Goal: Find specific page/section: Find specific page/section

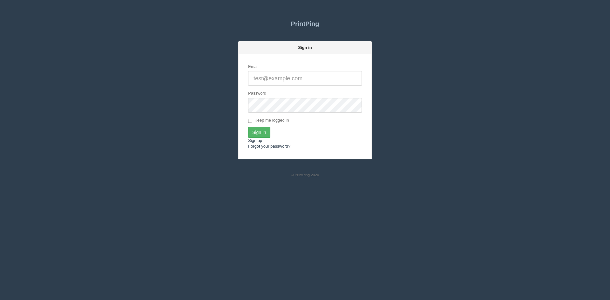
type input "[PERSON_NAME][EMAIL_ADDRESS][DOMAIN_NAME]"
click at [258, 130] on input "Sign In" at bounding box center [259, 132] width 22 height 11
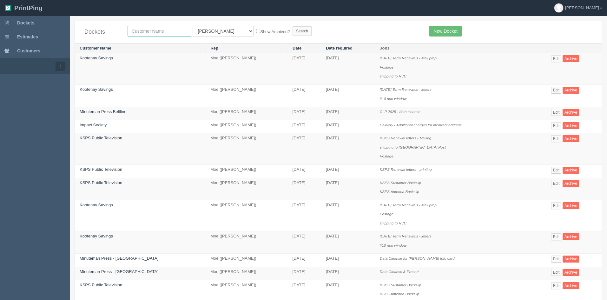
click at [140, 33] on input "text" at bounding box center [160, 31] width 64 height 11
type input "experience"
click at [196, 33] on select "All Users Ali Ali Test 1 Aly Amy Ankit Arif Brandon Dan France Greg Jim Mark Ma…" at bounding box center [223, 31] width 61 height 11
select select
click at [193, 26] on select "All Users Ali Ali Test 1 Aly Amy Ankit Arif Brandon Dan France Greg Jim Mark Ma…" at bounding box center [223, 31] width 61 height 11
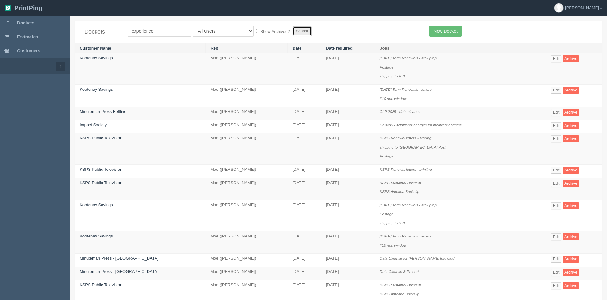
click at [293, 31] on input "Search" at bounding box center [302, 31] width 19 height 10
